Goal: Navigation & Orientation: Find specific page/section

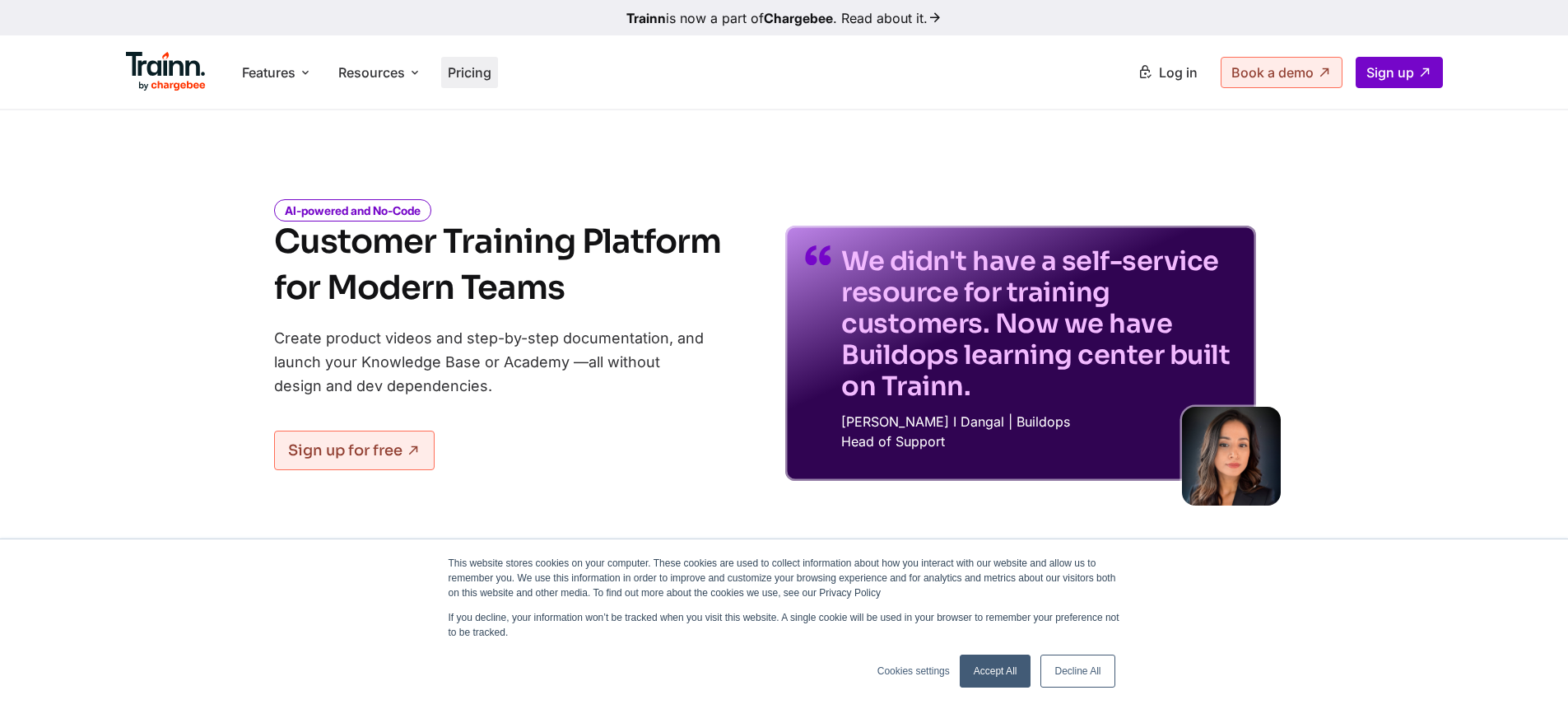
click at [473, 77] on span "Pricing" at bounding box center [469, 72] width 44 height 16
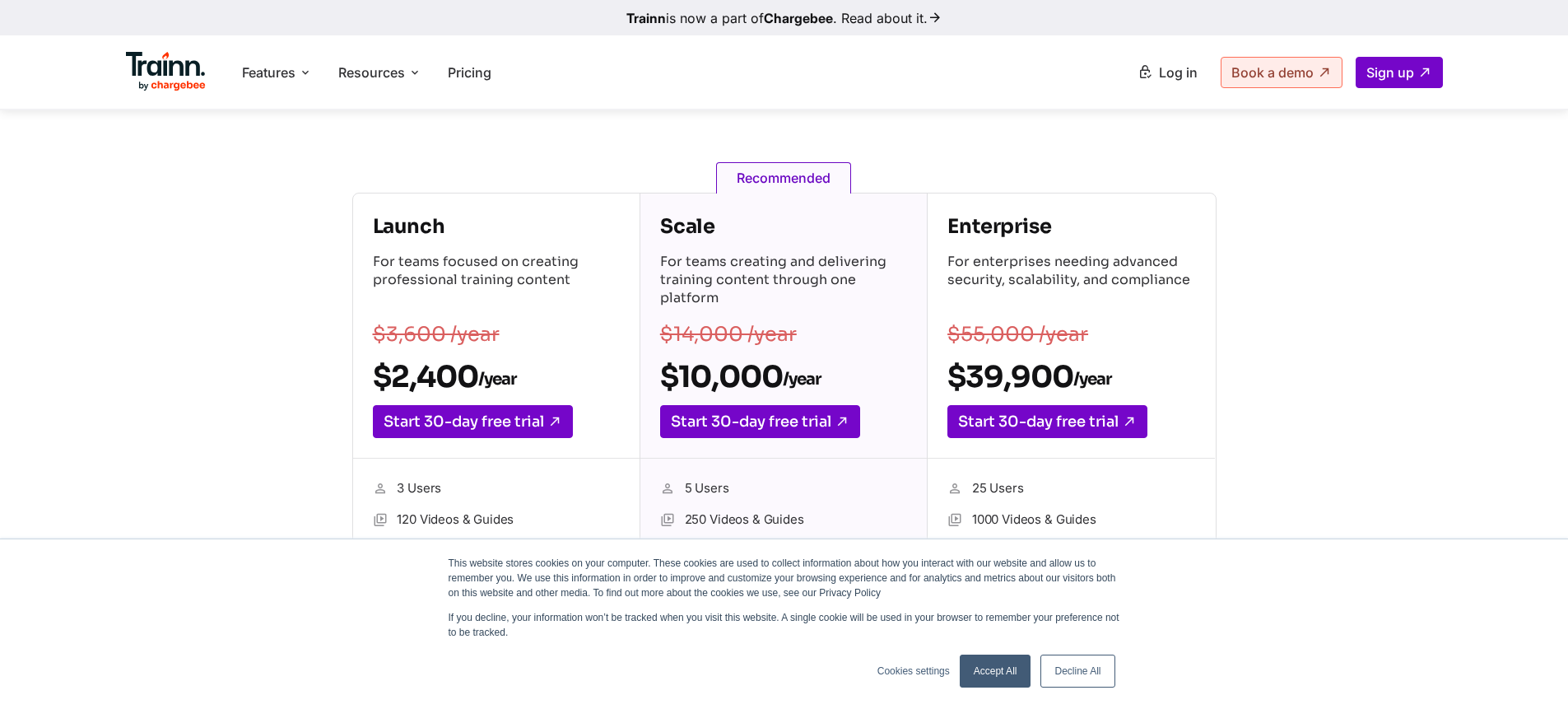
scroll to position [198, 0]
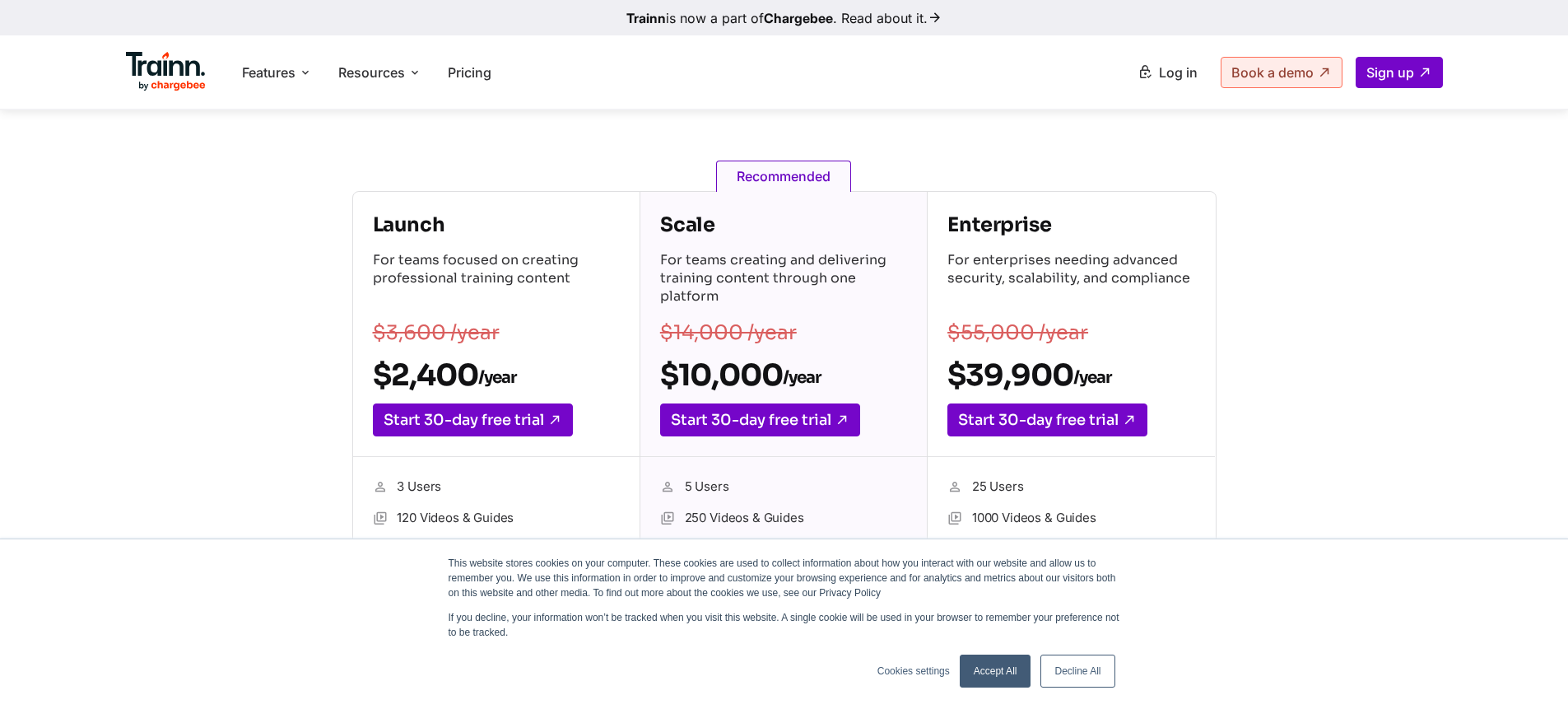
click at [990, 665] on link "Accept All" at bounding box center [996, 671] width 72 height 33
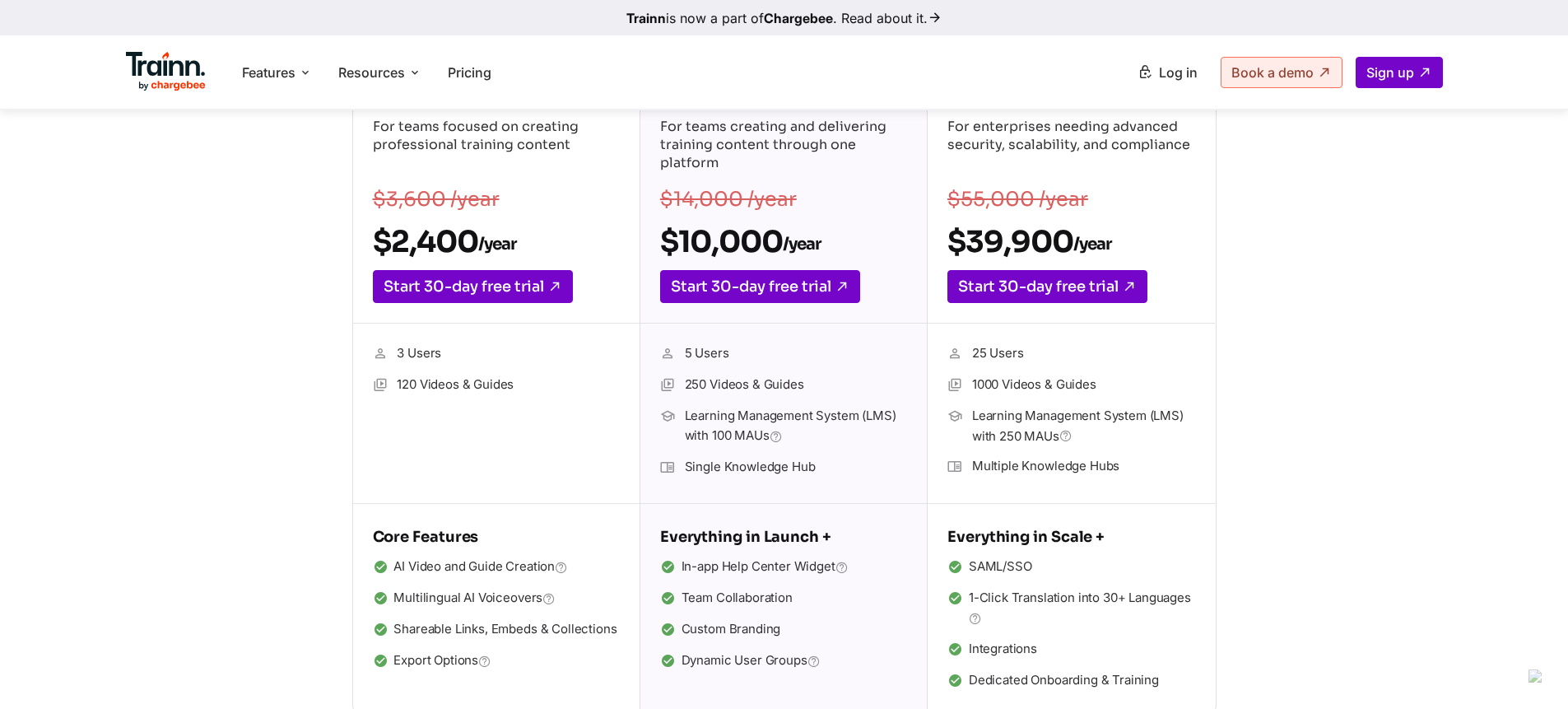
scroll to position [0, 0]
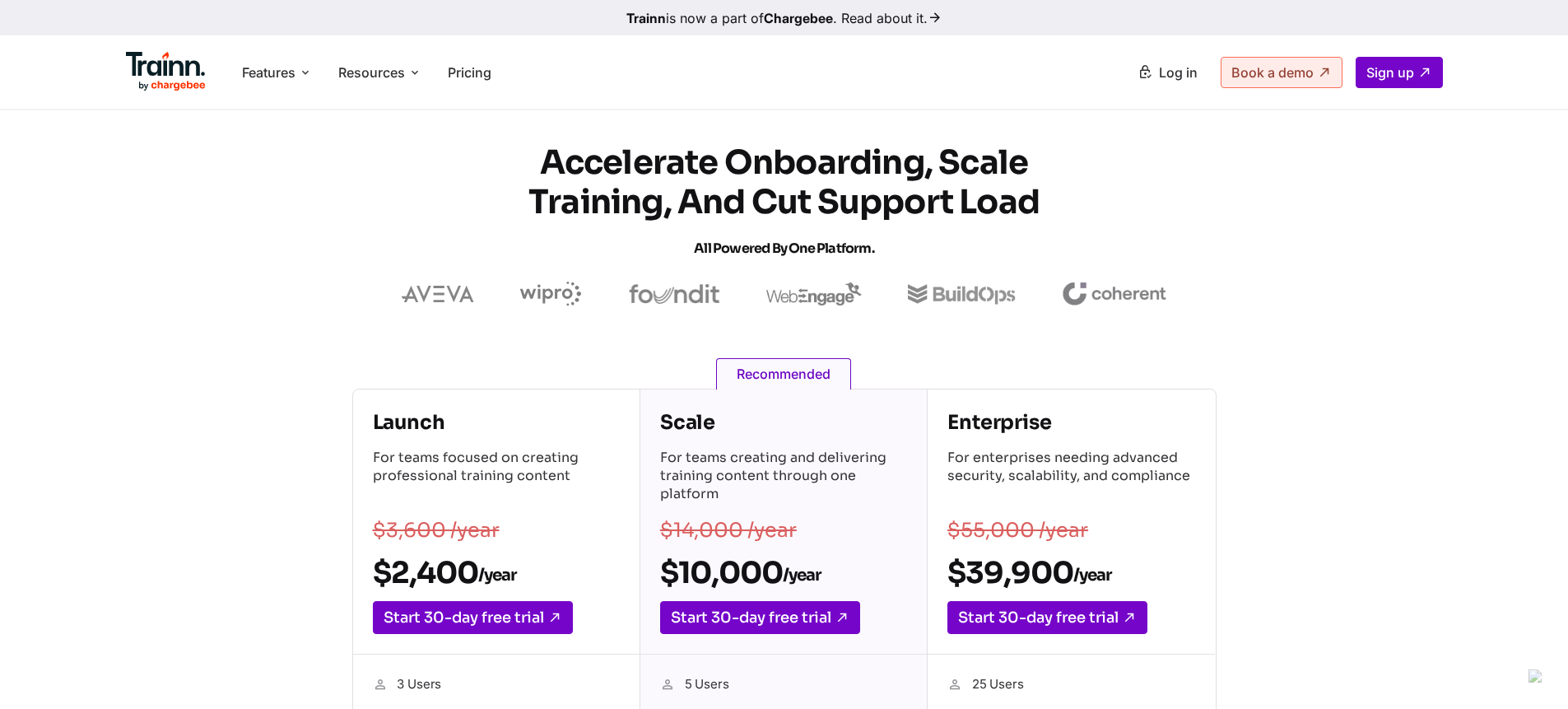
click at [171, 56] on img at bounding box center [166, 72] width 81 height 39
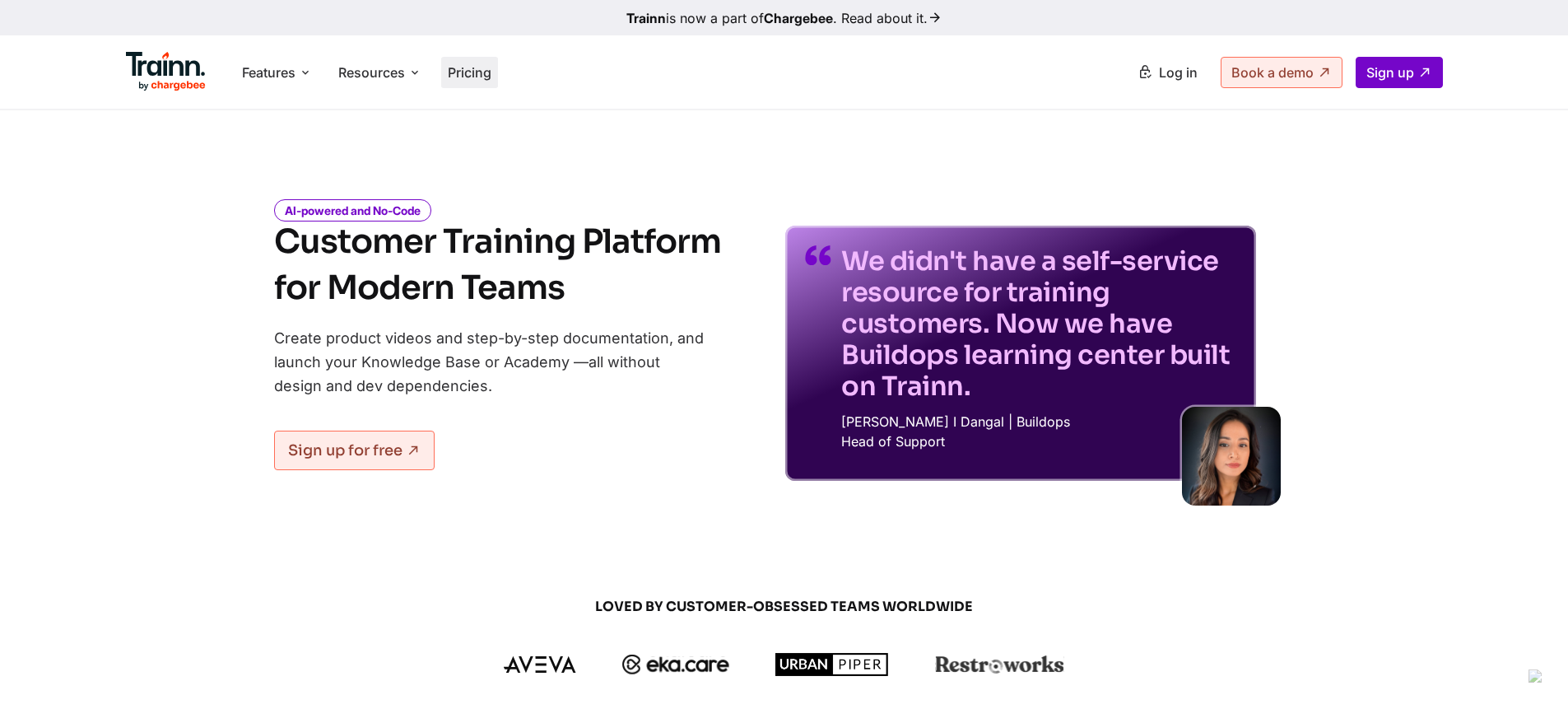
click at [472, 78] on span "Pricing" at bounding box center [469, 72] width 44 height 16
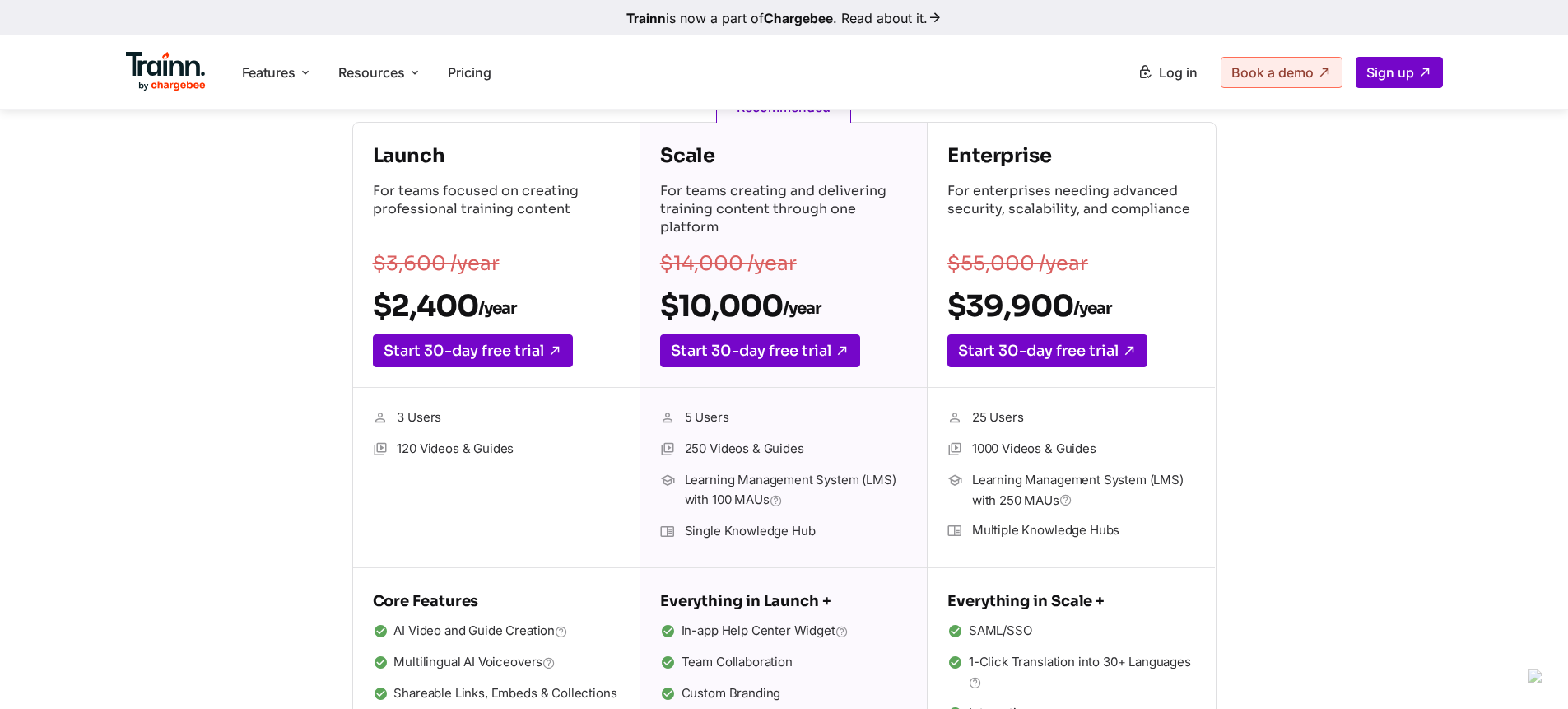
scroll to position [99, 0]
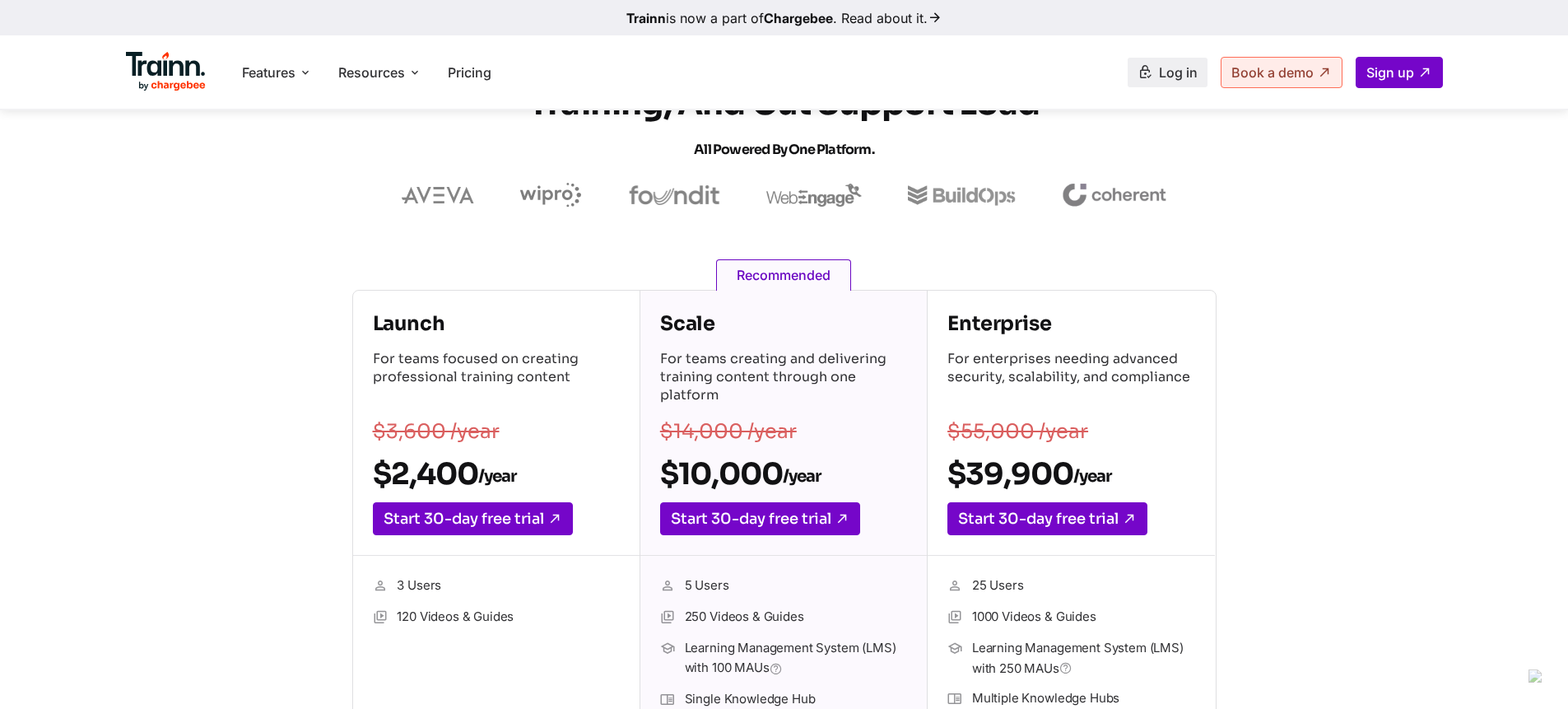
click at [1180, 73] on span "Log in" at bounding box center [1177, 72] width 38 height 16
